Goal: Check status: Check status

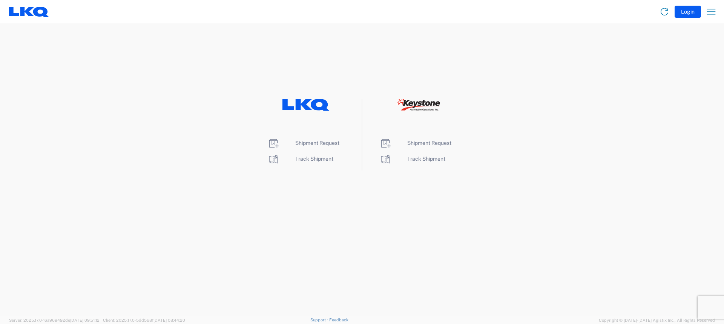
drag, startPoint x: 355, startPoint y: 221, endPoint x: 343, endPoint y: 199, distance: 24.5
click at [355, 221] on agx-landing-component "Shipment Request Track Shipment Shipment Request Track Shipment" at bounding box center [362, 169] width 724 height 292
click at [314, 159] on span "Track Shipment" at bounding box center [314, 159] width 38 height 6
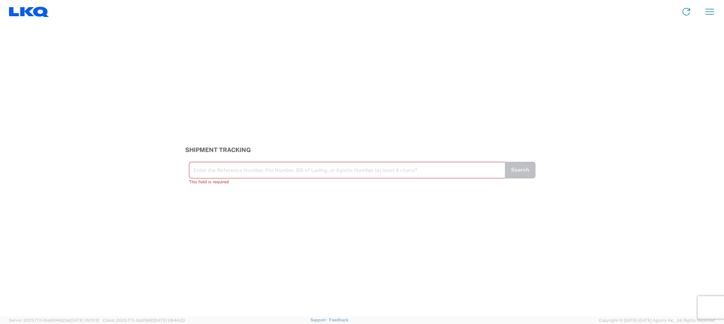
click at [223, 171] on input "text" at bounding box center [346, 169] width 307 height 13
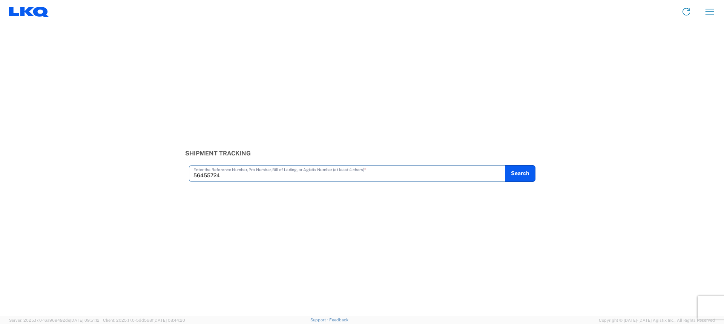
type input "56455724"
